Goal: Transaction & Acquisition: Subscribe to service/newsletter

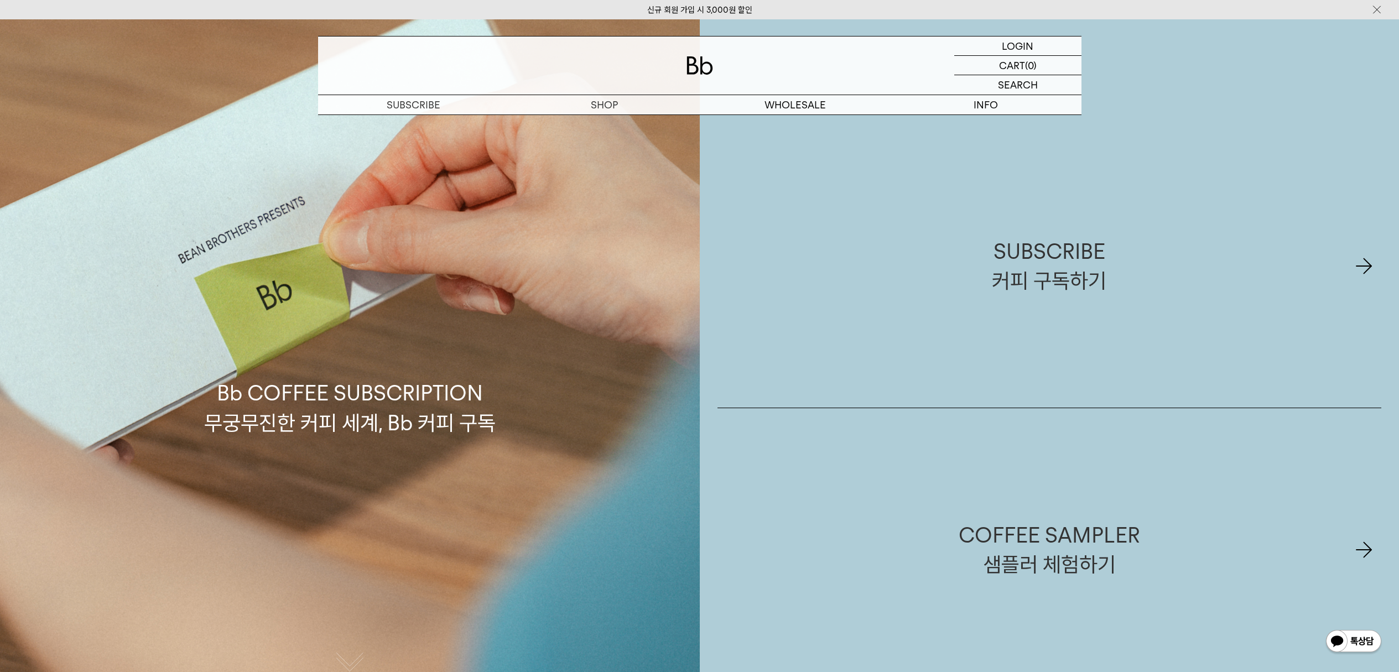
click at [599, 123] on div "Bb COFFEE SUBSCRIPTION 무궁무진한 커피 세계, Bb 커피 구독" at bounding box center [350, 355] width 700 height 672
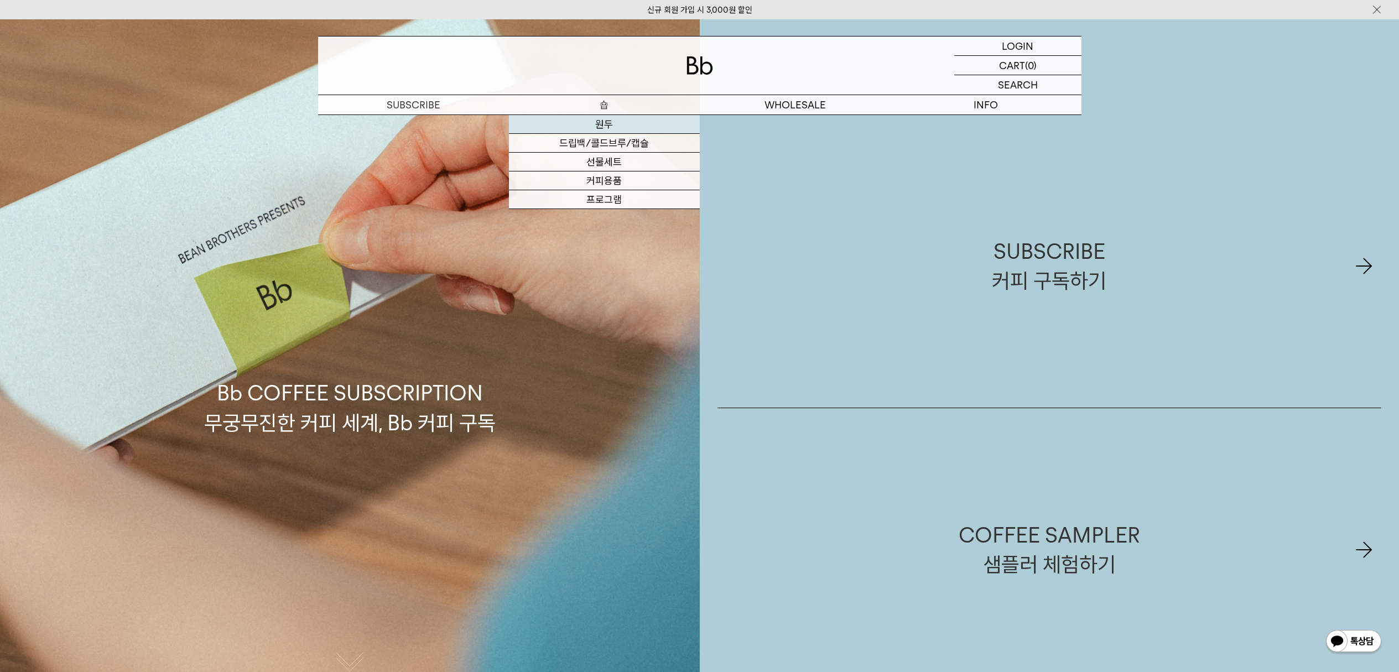
click at [608, 119] on link "원두" at bounding box center [604, 124] width 191 height 19
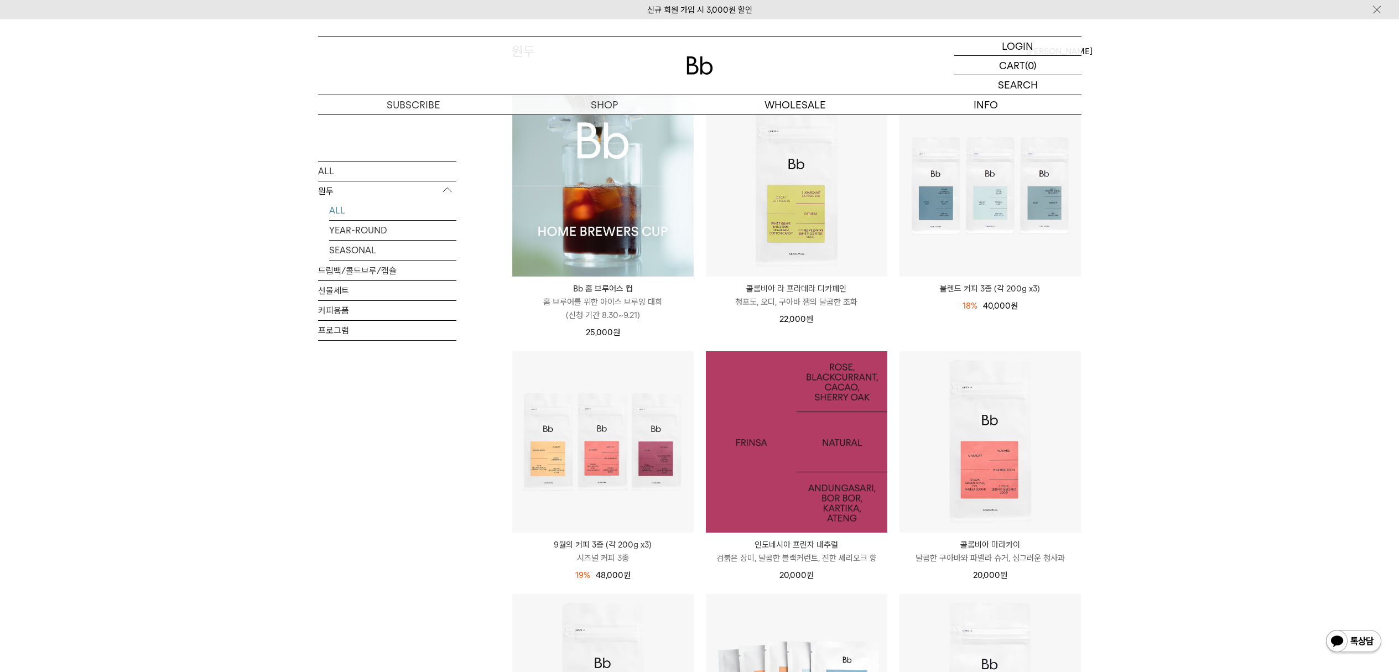
click at [770, 465] on img at bounding box center [796, 441] width 181 height 181
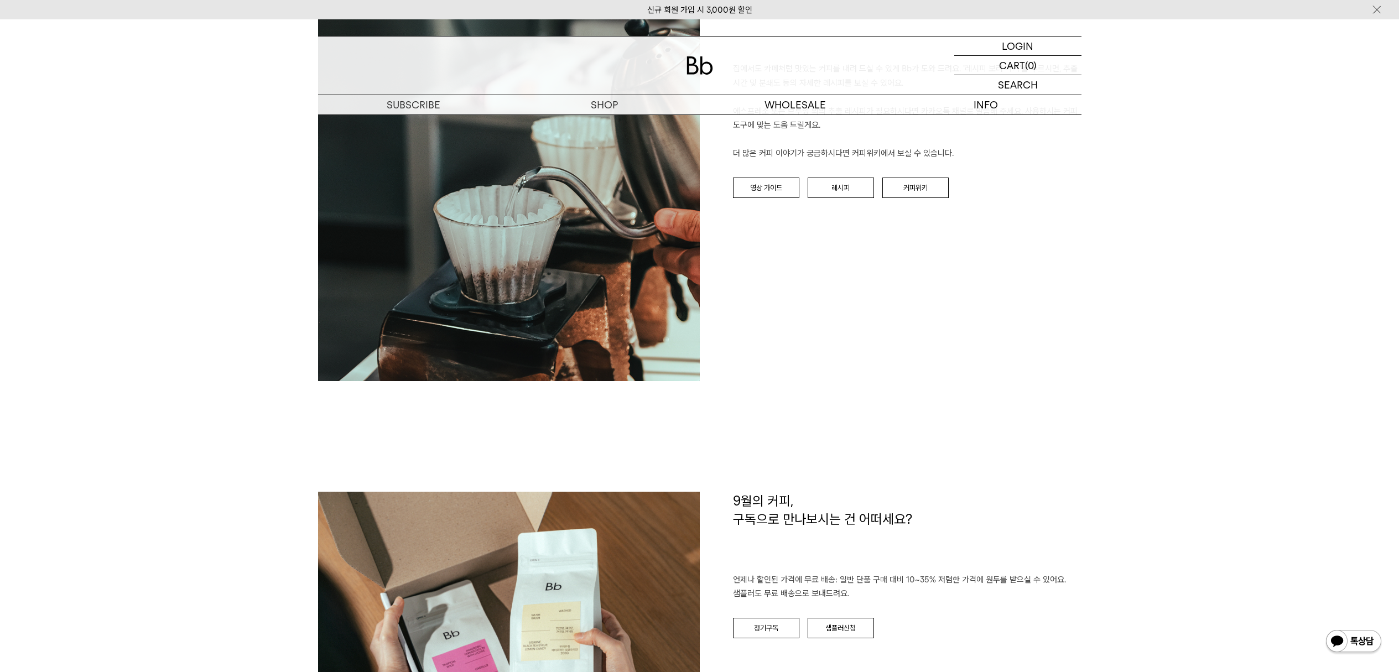
scroll to position [273, 0]
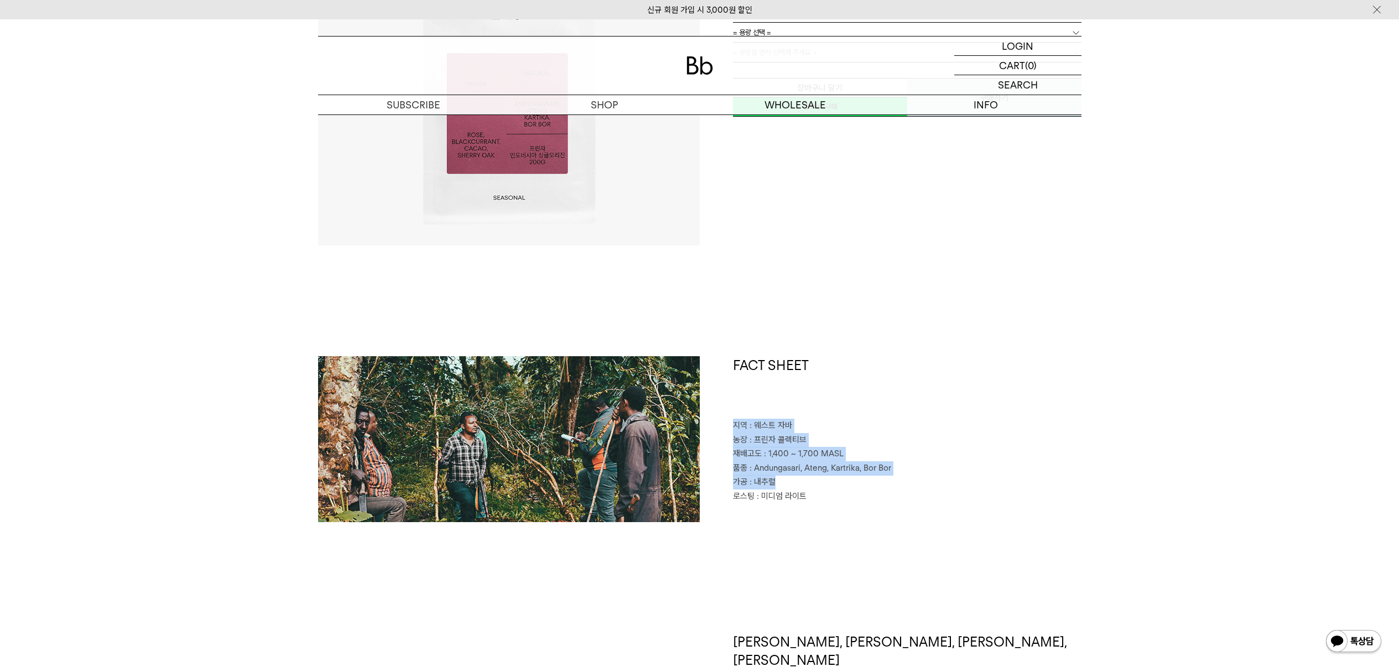
drag, startPoint x: 869, startPoint y: 477, endPoint x: 889, endPoint y: 503, distance: 33.1
click at [873, 483] on div "FACT SHEET 지역 : 웨스트 자바 농장 : 프린자 콜렉티브 재배고도 : 1,400 ~ 1,700 MASL 품종 : Andungasari…" at bounding box center [891, 439] width 382 height 166
drag, startPoint x: 889, startPoint y: 503, endPoint x: 895, endPoint y: 505, distance: 6.2
click at [889, 506] on div "FACT SHEET 지역 : 웨스트 자바 농장 : 프린자 콜렉티브 재배고도 : 1,400 ~ 1,700 MASL 품종 : Andungasari…" at bounding box center [891, 439] width 382 height 166
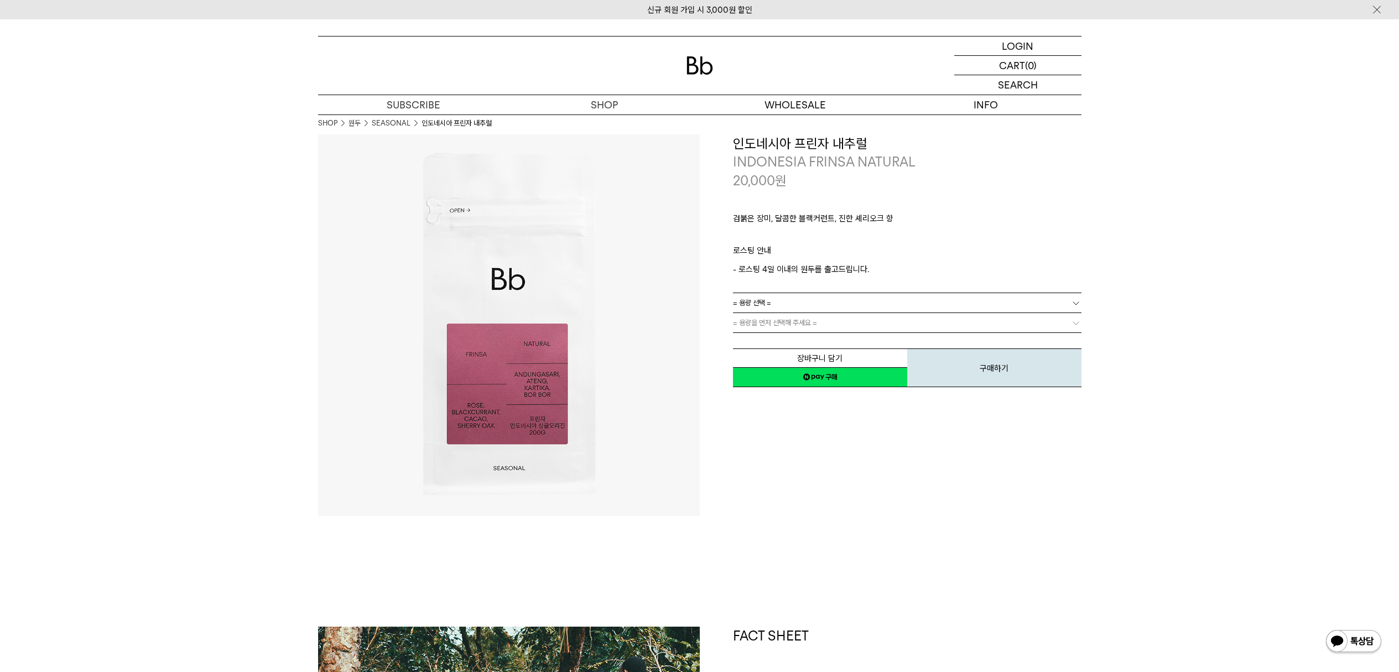
scroll to position [0, 0]
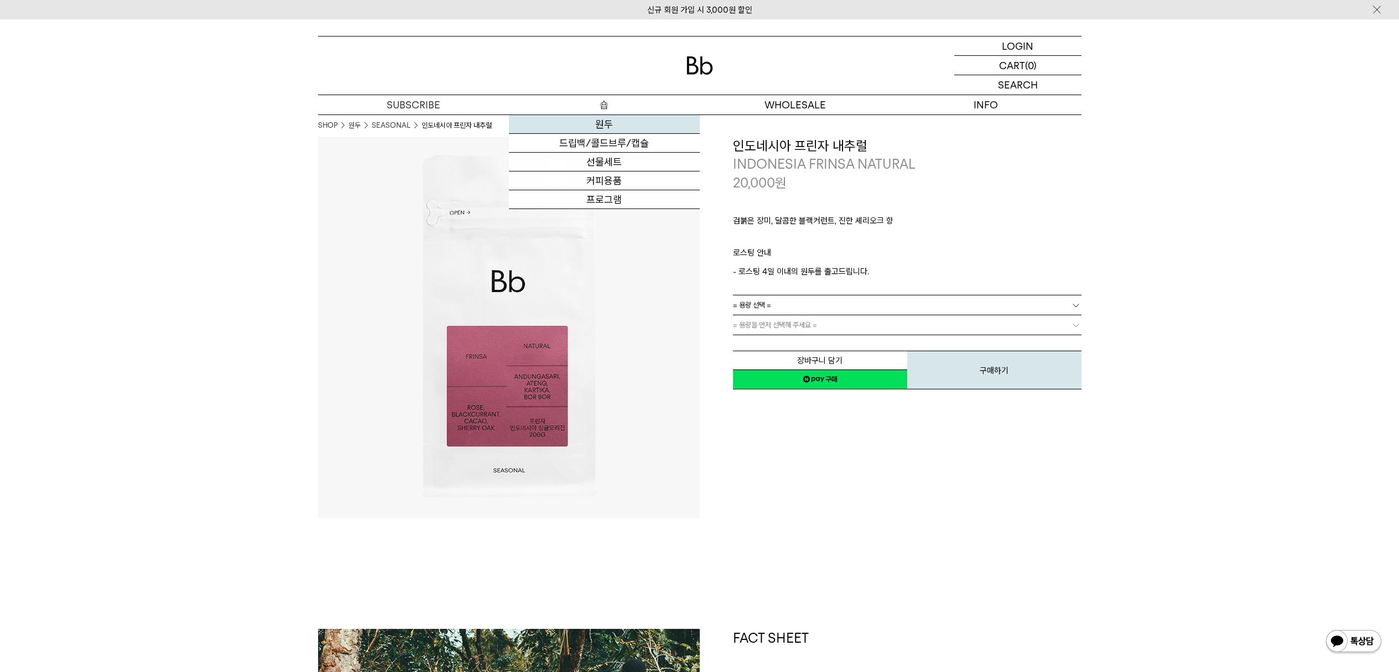
click at [622, 125] on link "원두" at bounding box center [604, 124] width 191 height 19
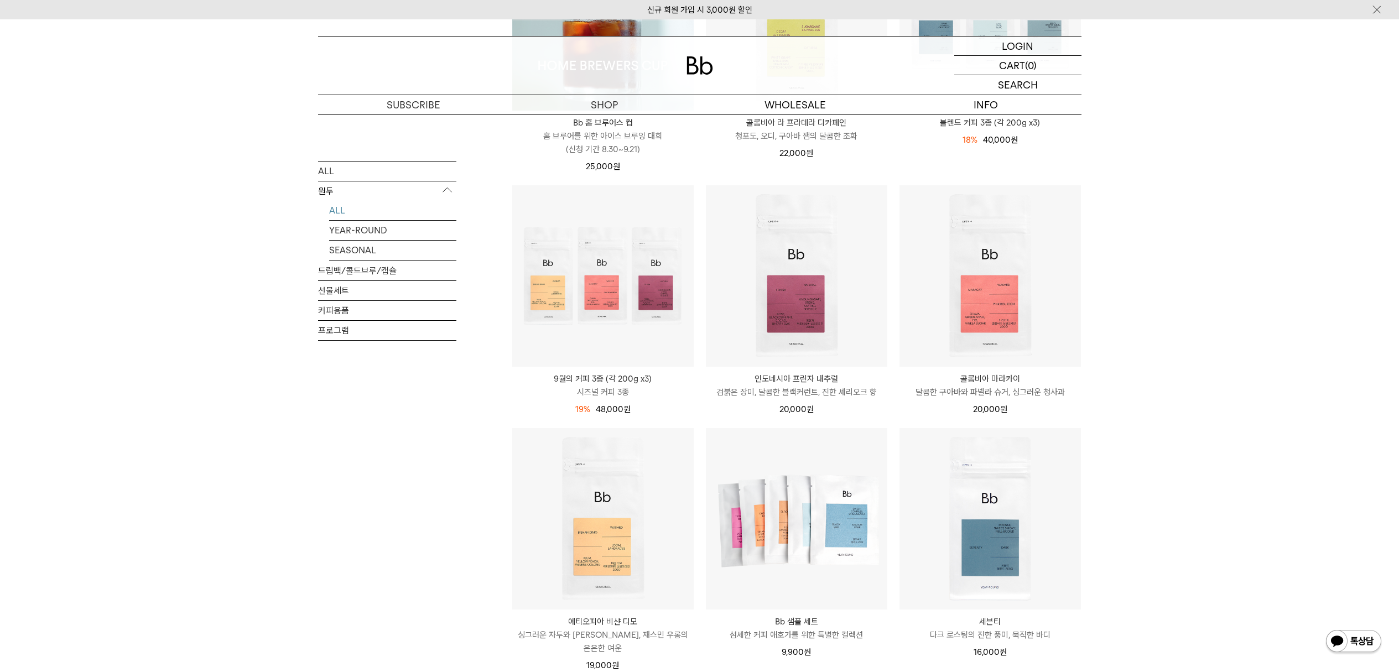
scroll to position [383, 0]
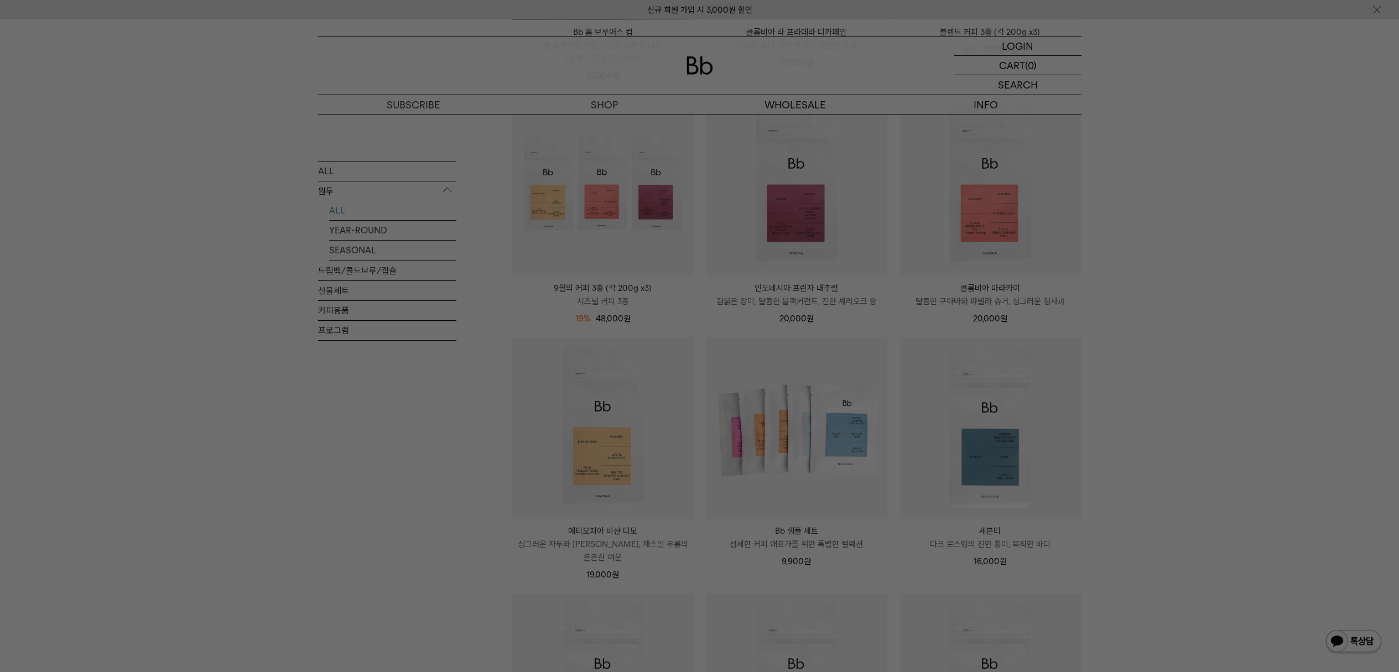
click at [1151, 174] on div at bounding box center [699, 336] width 1399 height 672
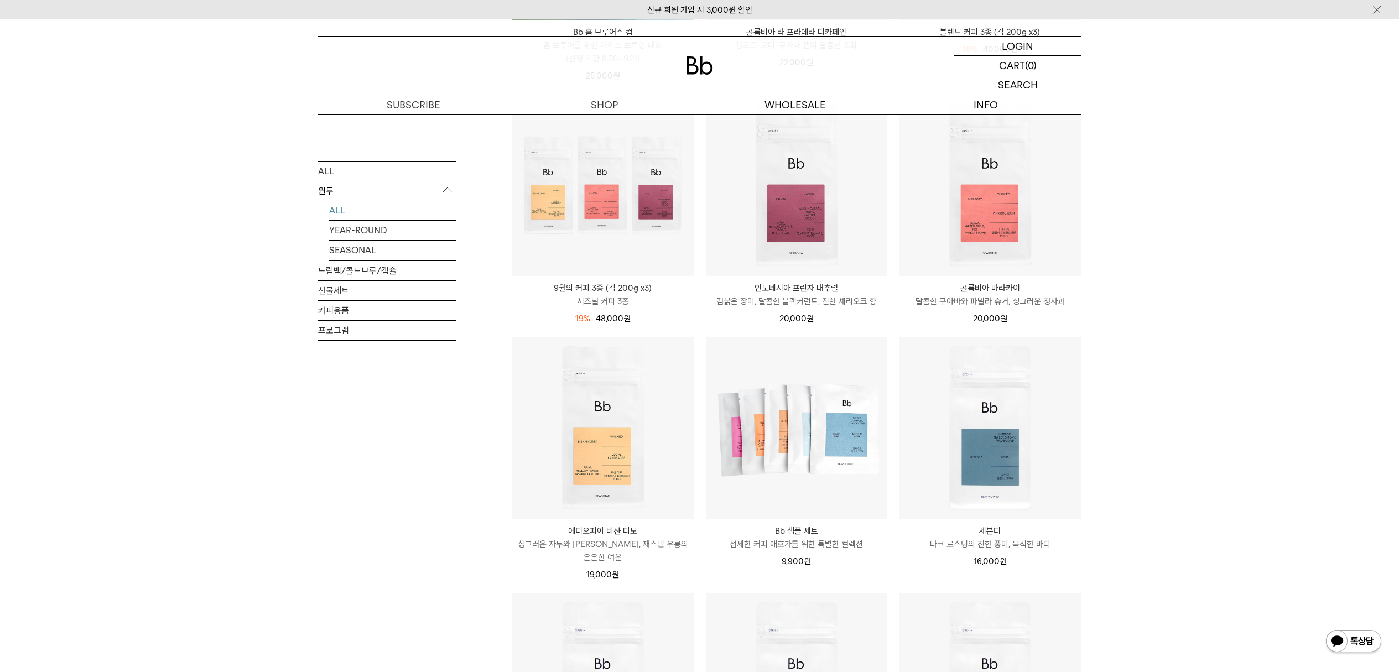
scroll to position [0, 0]
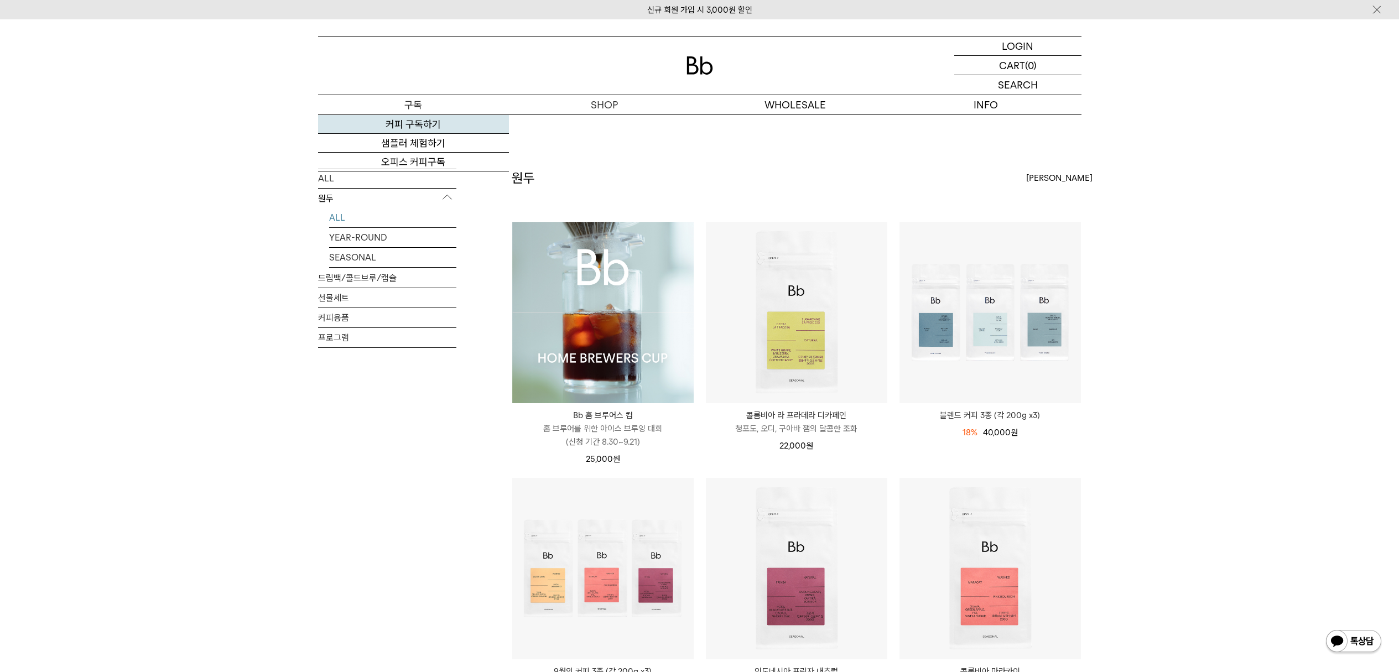
click at [425, 128] on link "커피 구독하기" at bounding box center [413, 124] width 191 height 19
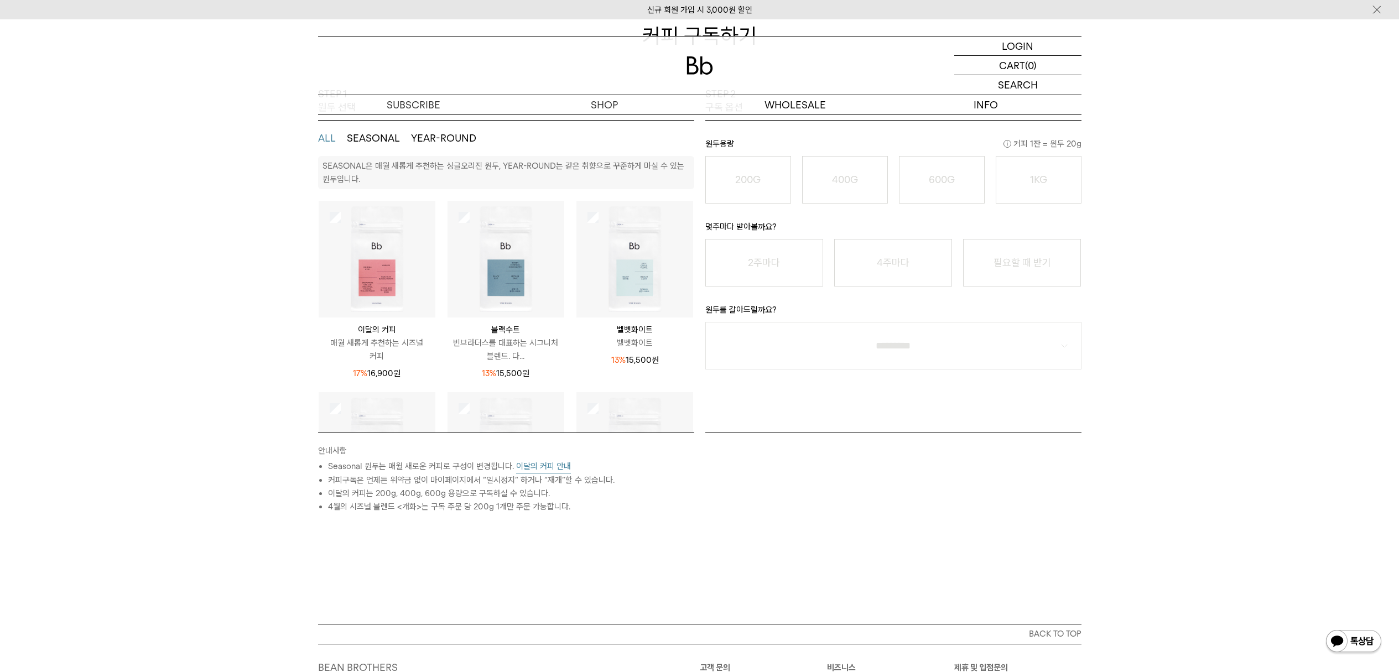
click at [340, 253] on img at bounding box center [377, 259] width 117 height 117
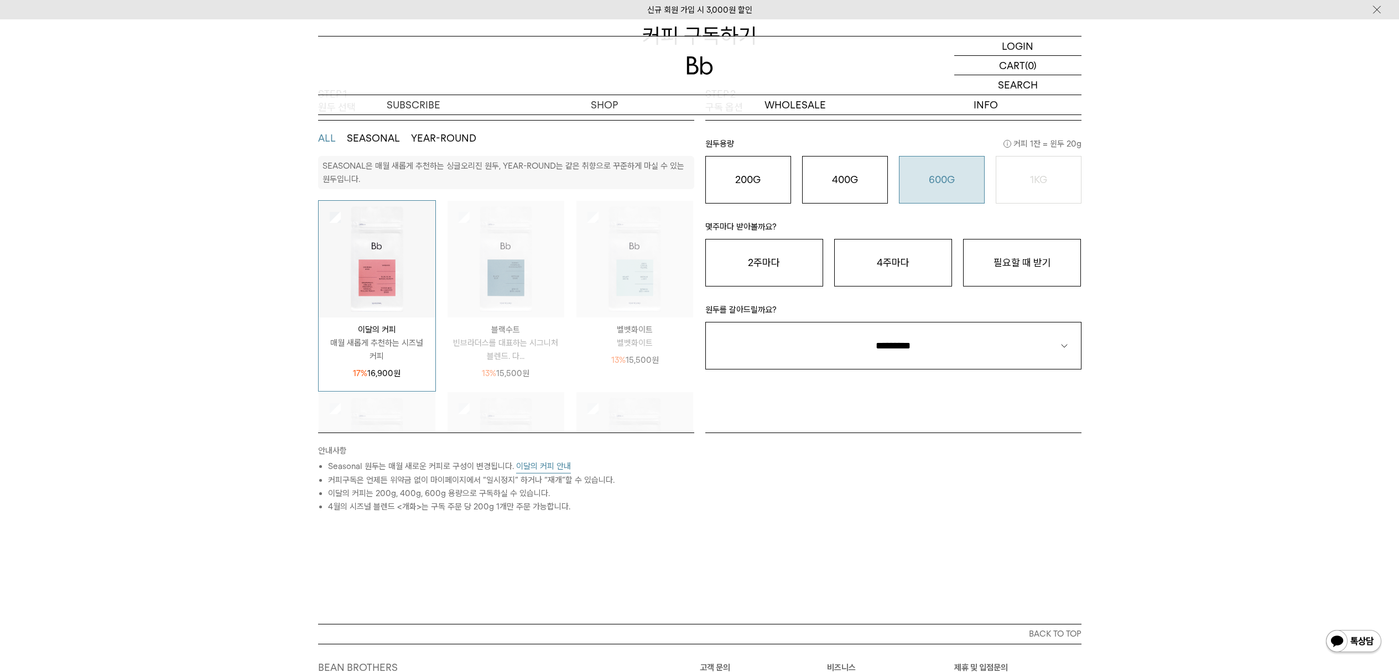
click at [949, 197] on button "600G 43,000 원" at bounding box center [942, 180] width 86 height 48
click at [1014, 255] on button "필요할 때 받기" at bounding box center [1022, 263] width 118 height 48
click at [960, 318] on p "원두를 갈아드릴까요?" at bounding box center [893, 312] width 376 height 19
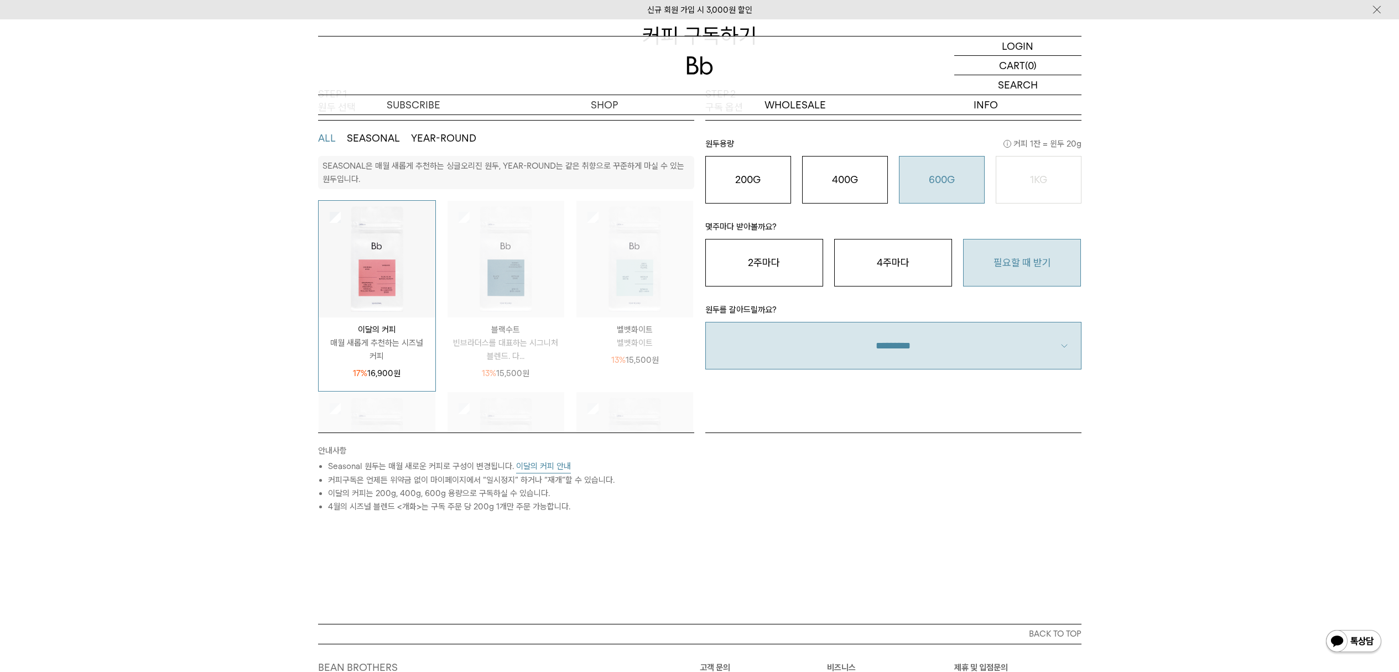
select select "**"
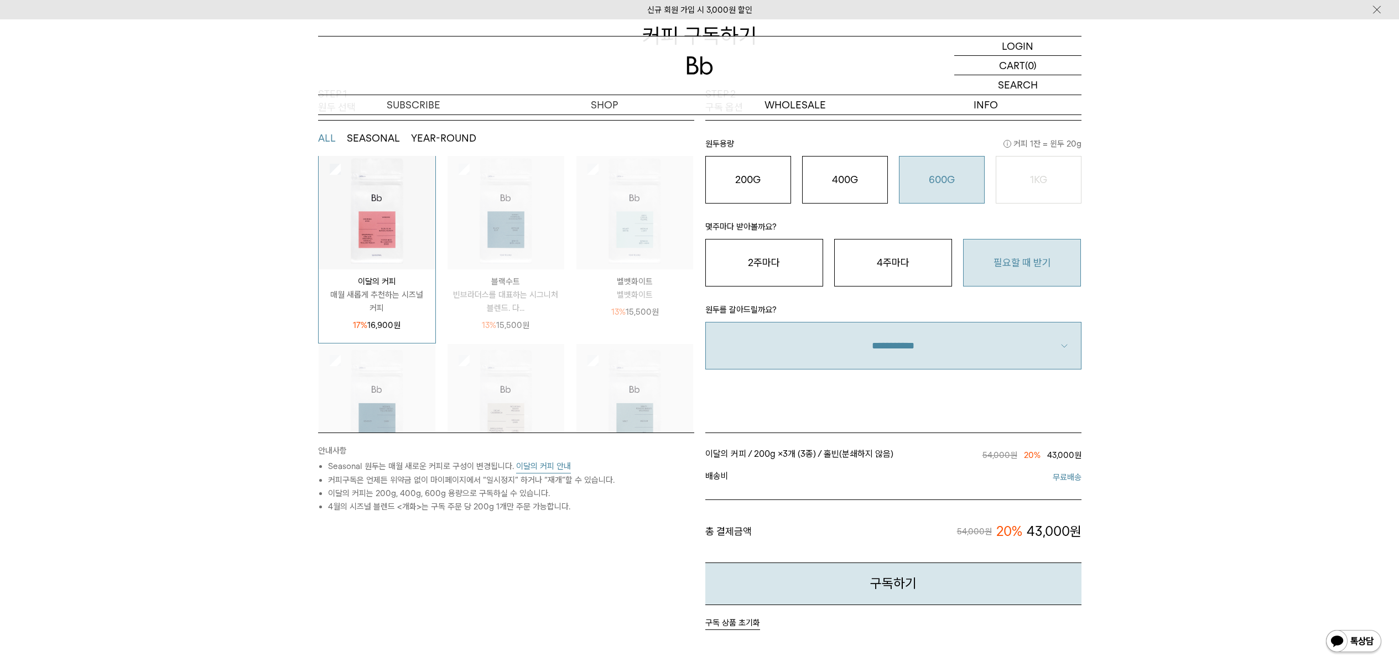
scroll to position [146, 0]
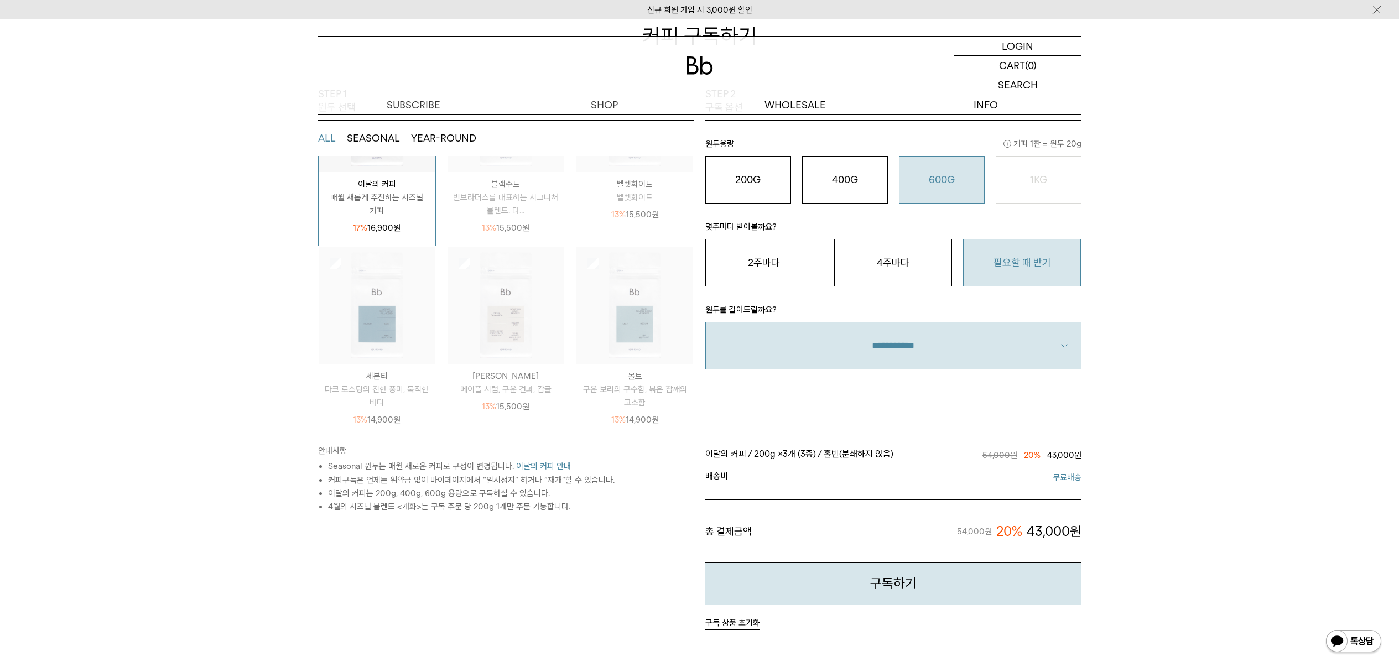
click at [539, 465] on button "이달의 커피 안내" at bounding box center [543, 467] width 55 height 14
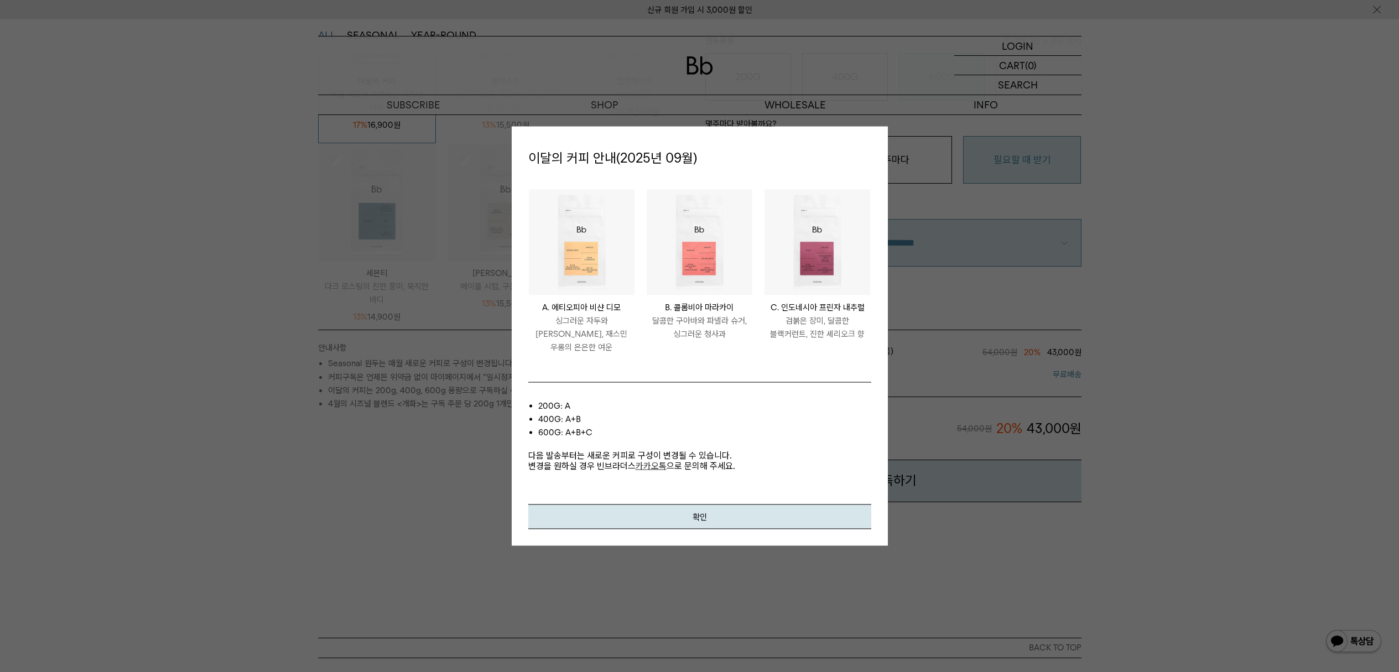
scroll to position [0, 0]
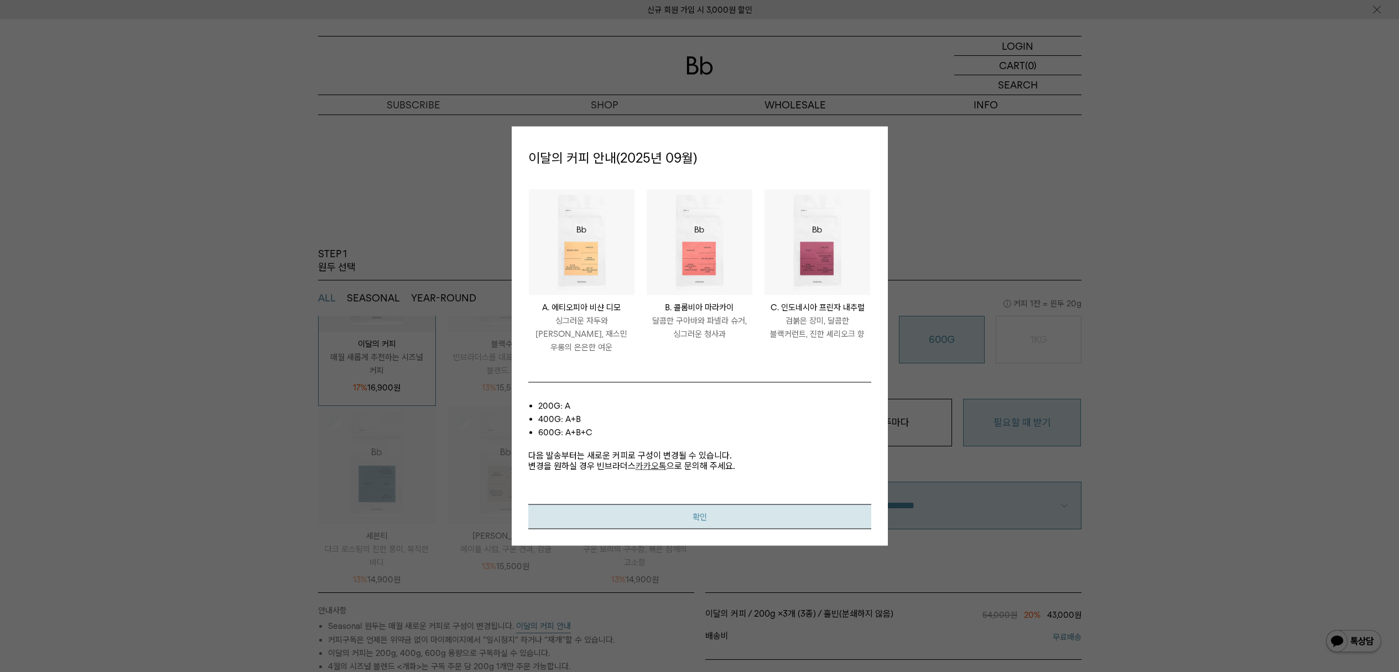
click at [735, 512] on button "확인" at bounding box center [699, 517] width 343 height 25
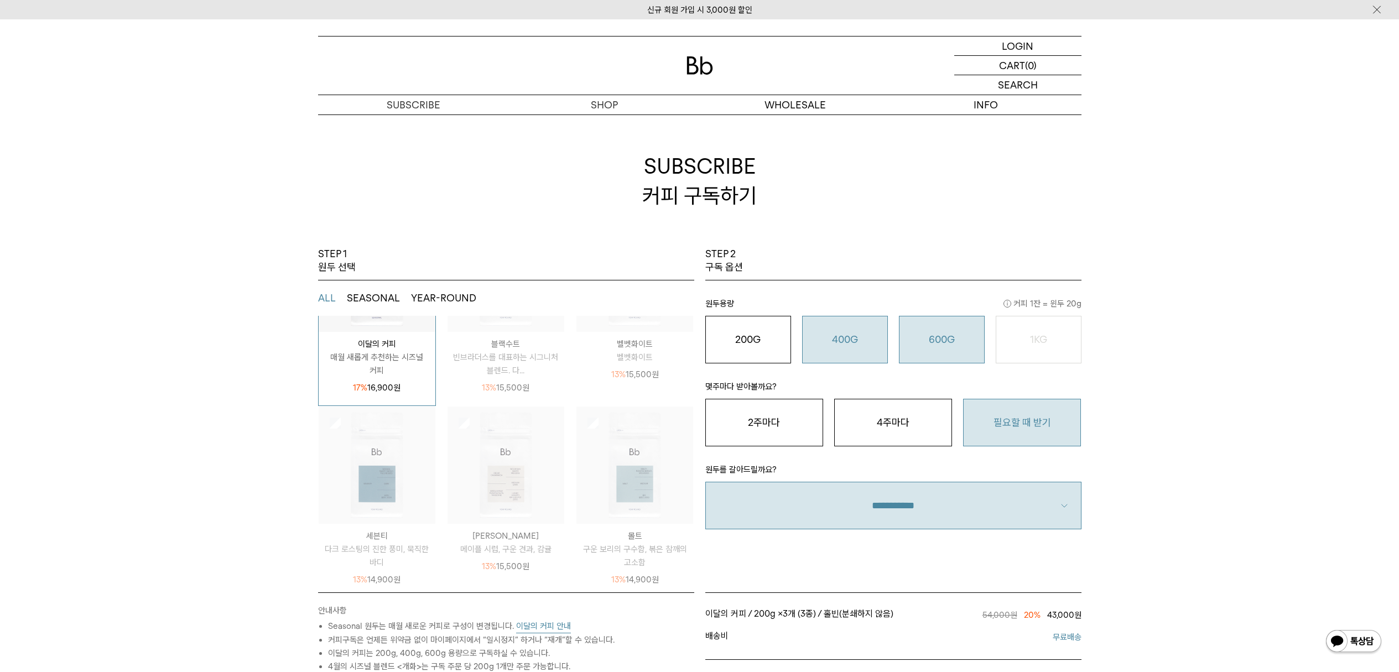
click at [848, 335] on o "400G" at bounding box center [845, 340] width 26 height 12
click at [933, 334] on o "600G" at bounding box center [942, 340] width 26 height 12
click at [884, 342] on button "400G 31,000 원" at bounding box center [845, 340] width 86 height 48
click at [964, 339] on div "600G 43,000 원" at bounding box center [942, 339] width 74 height 13
click at [852, 350] on button "400G 31,000 원" at bounding box center [845, 340] width 86 height 48
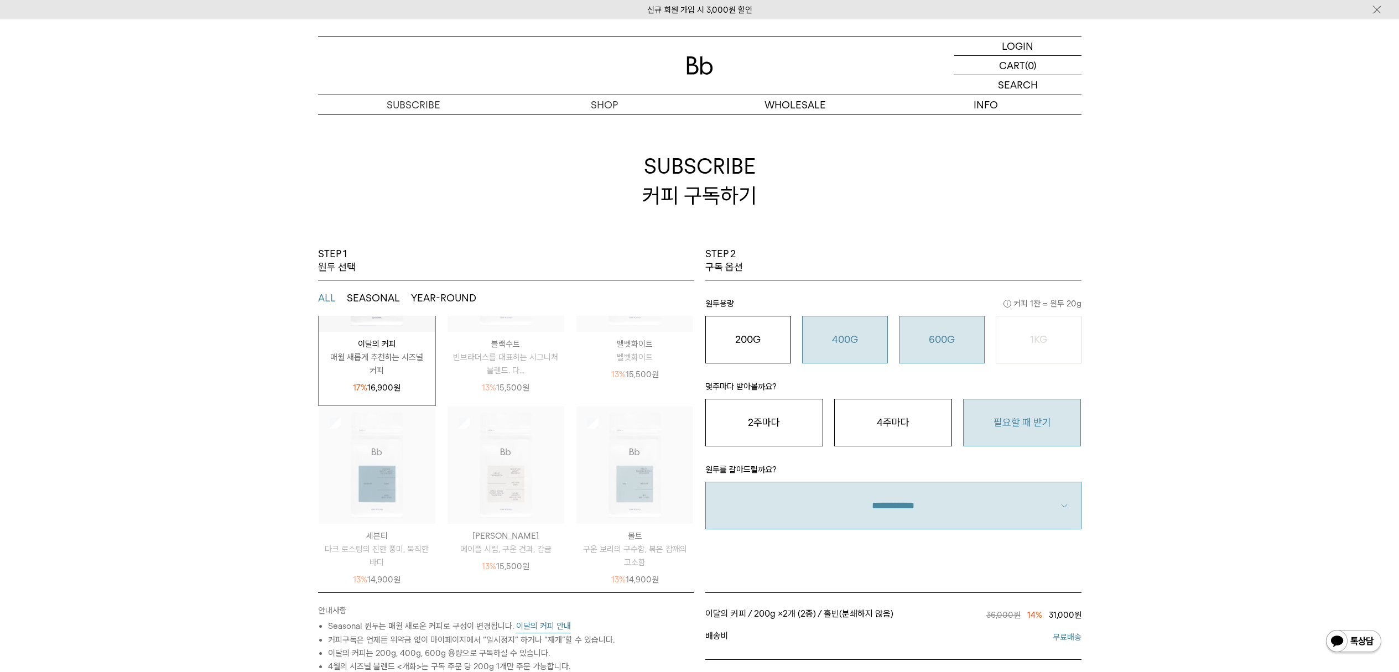
click at [919, 341] on div "600G 43,000 원" at bounding box center [942, 339] width 74 height 13
